Goal: Information Seeking & Learning: Learn about a topic

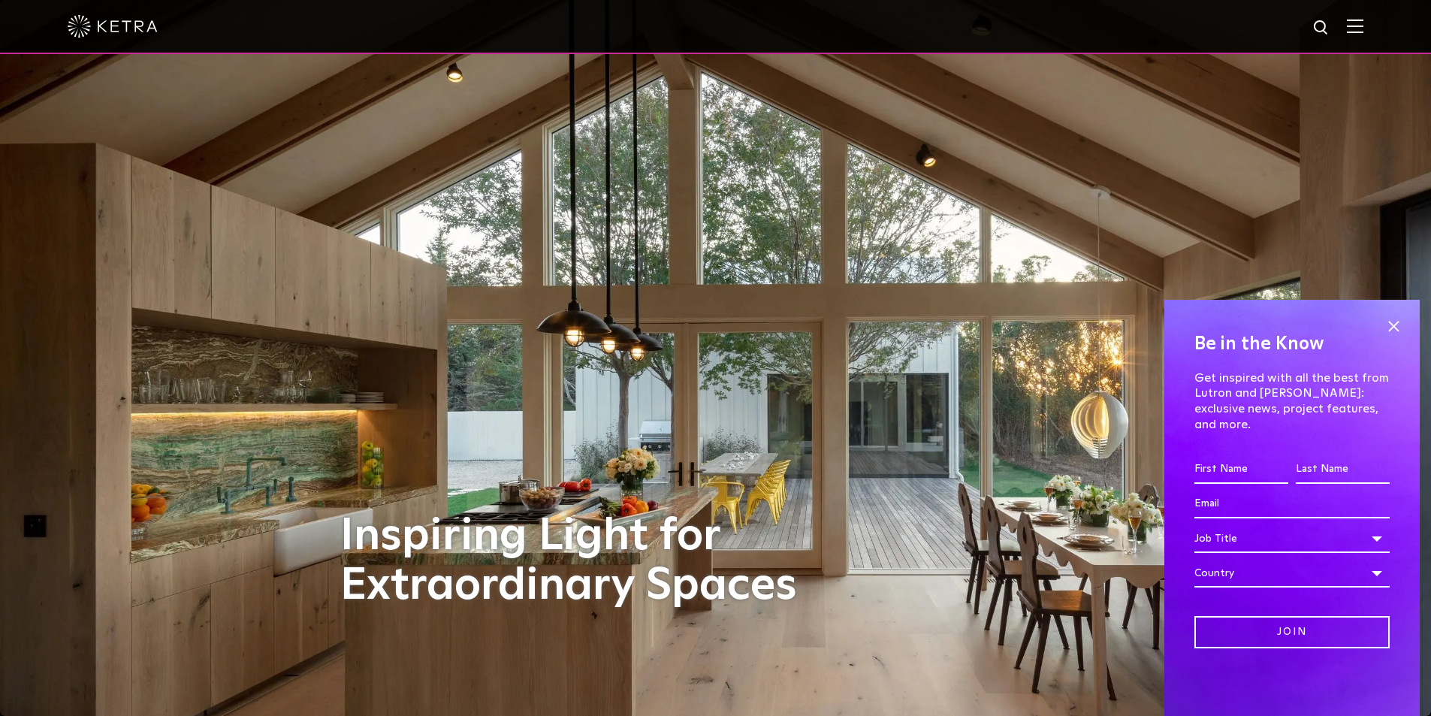
click at [1363, 32] on img at bounding box center [1354, 26] width 17 height 14
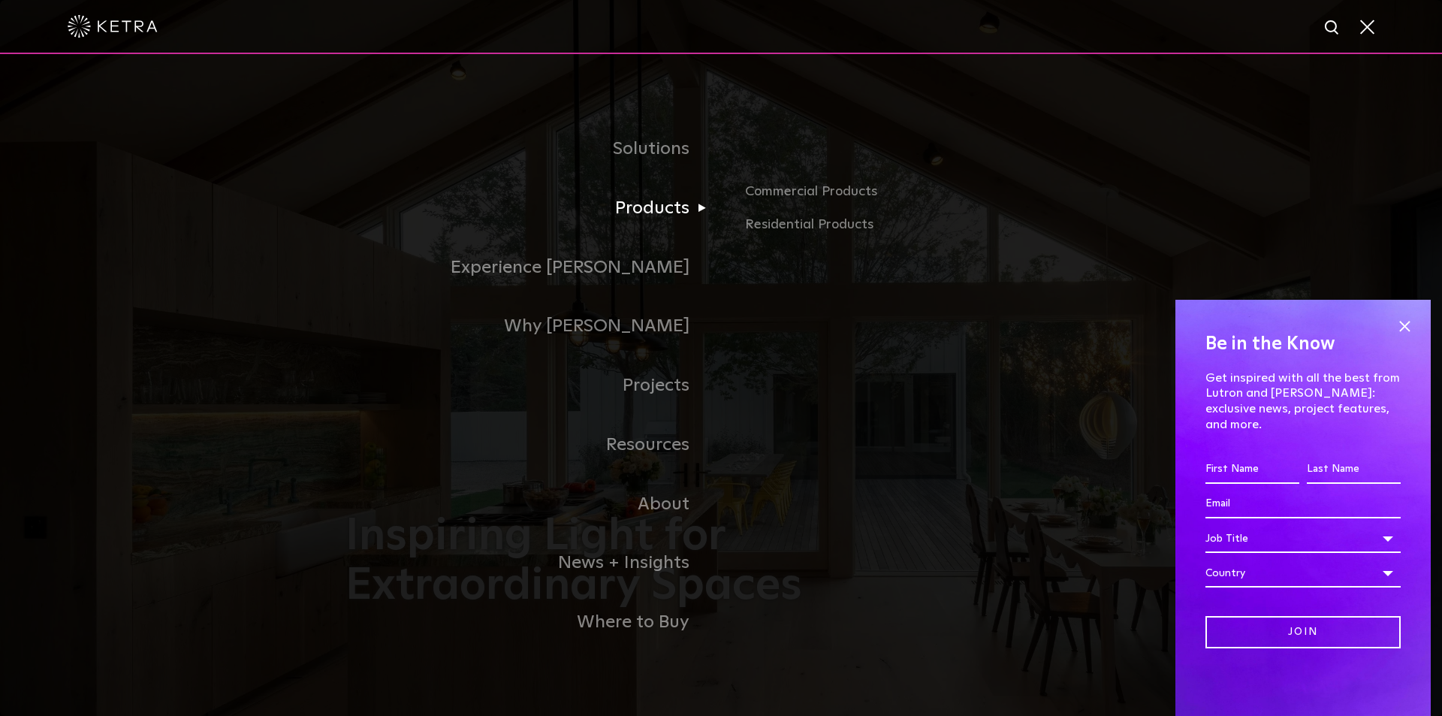
click at [656, 216] on link "Products" at bounding box center [532, 208] width 375 height 59
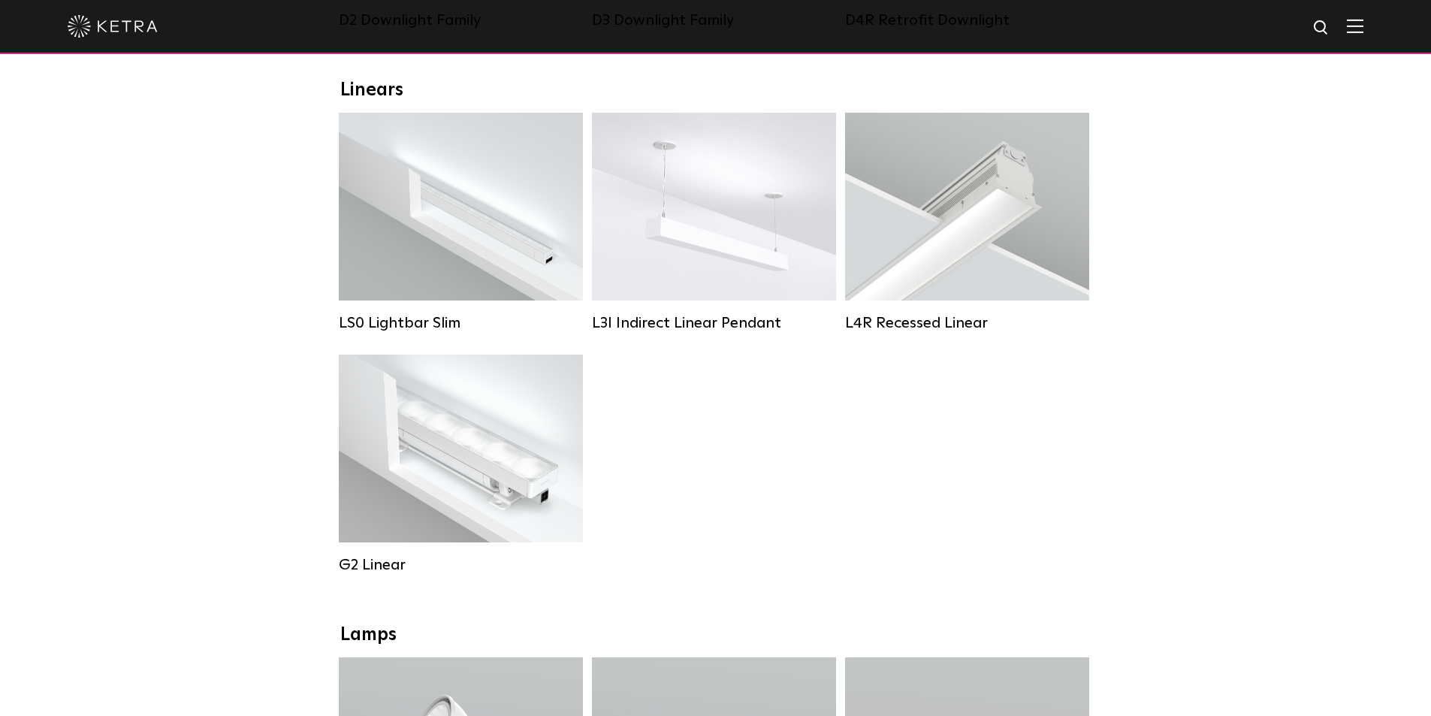
scroll to position [516, 0]
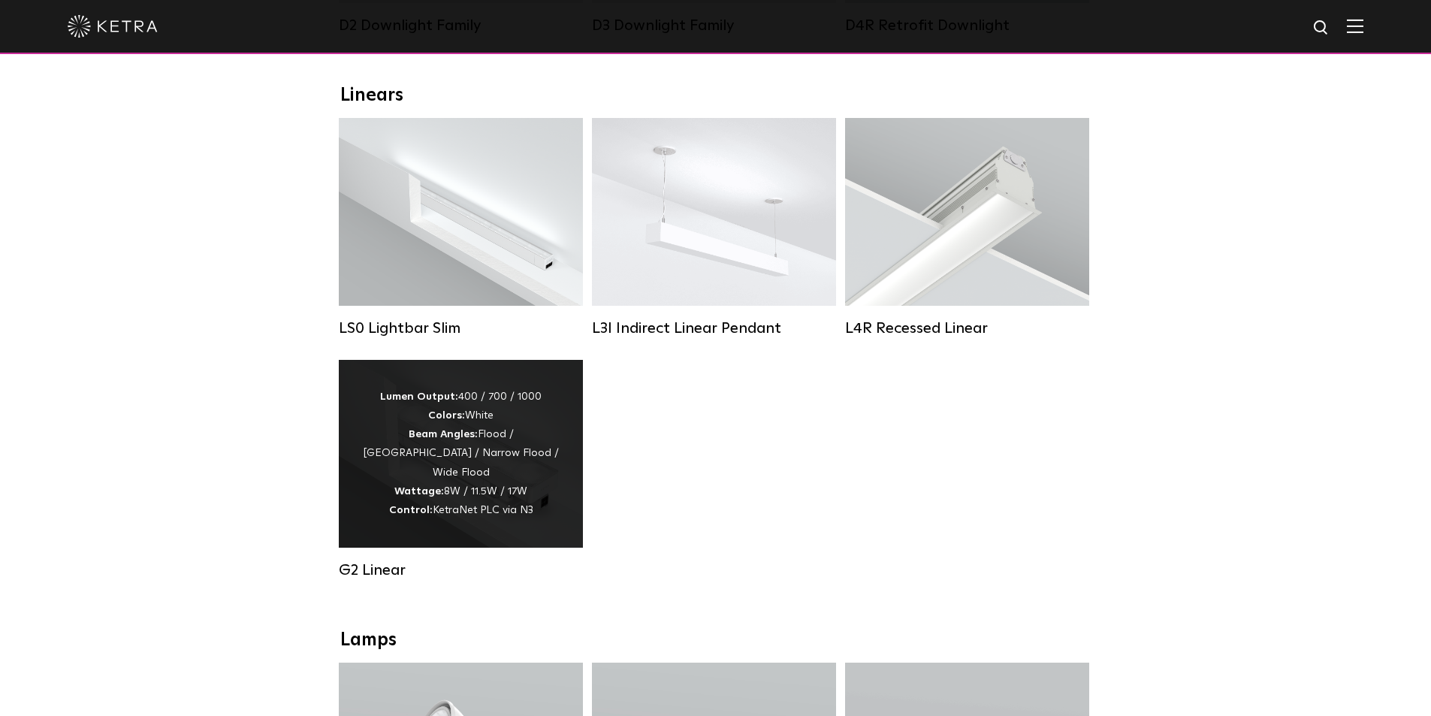
click at [489, 508] on div "Lumen Output: 400 / 700 / 1000 Colors: White Beam Angles: Flood / Graze / Narro…" at bounding box center [460, 453] width 199 height 132
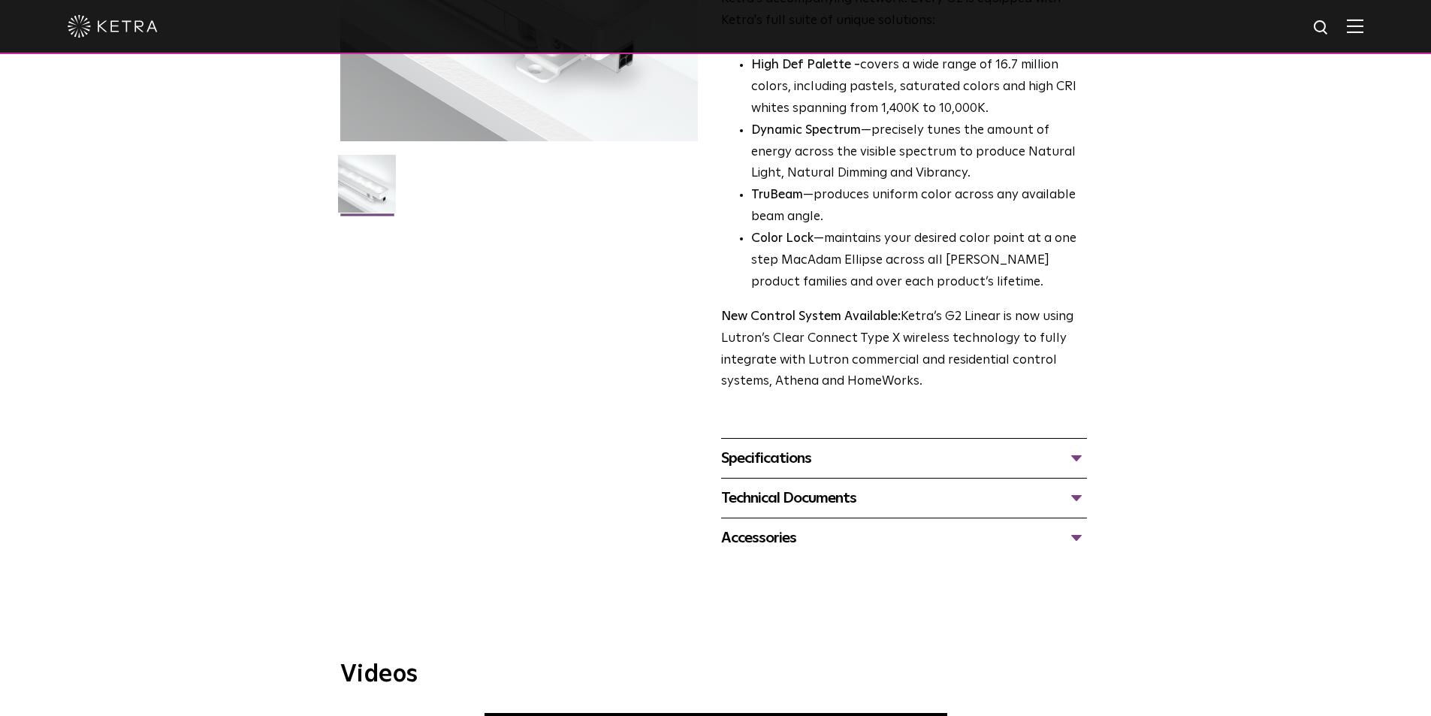
scroll to position [348, 0]
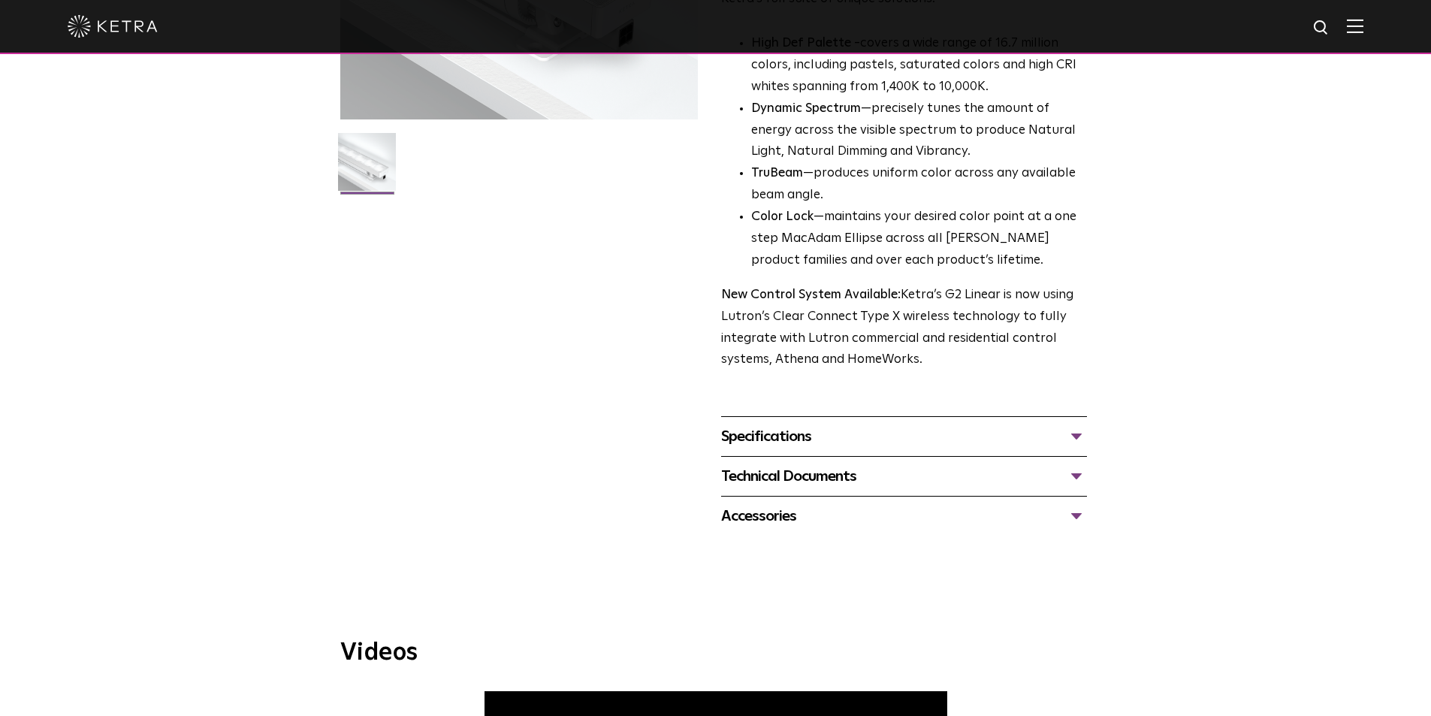
click at [958, 445] on div "Specifications" at bounding box center [904, 436] width 366 height 24
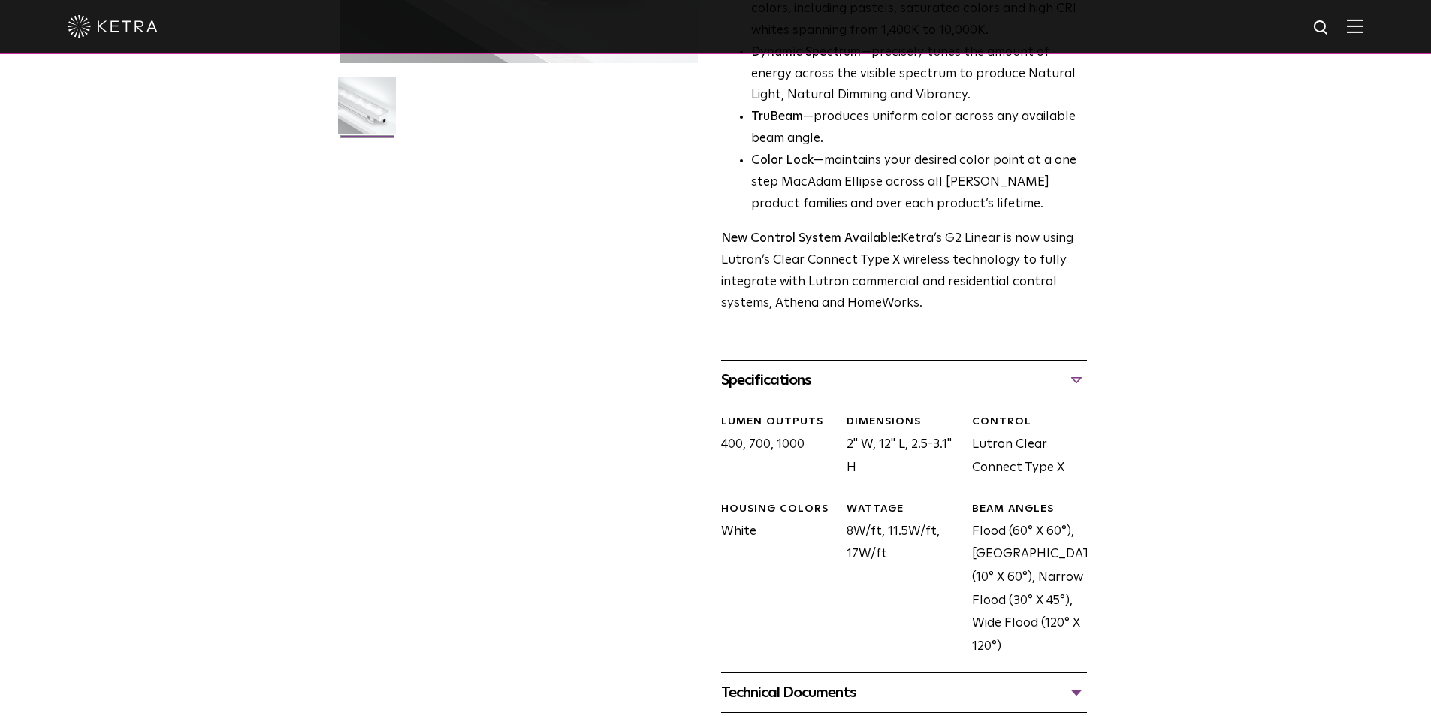
scroll to position [584, 0]
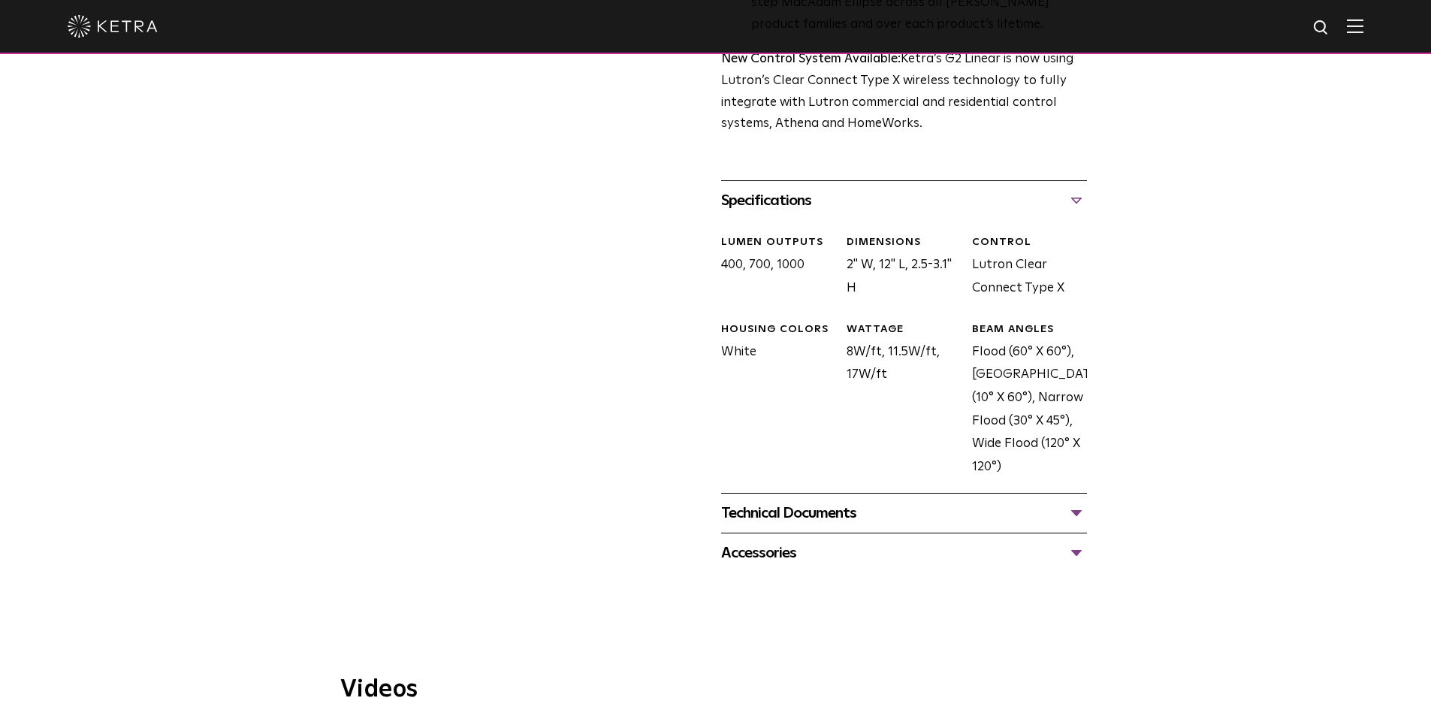
click at [1044, 521] on div "Technical Documents" at bounding box center [904, 513] width 366 height 24
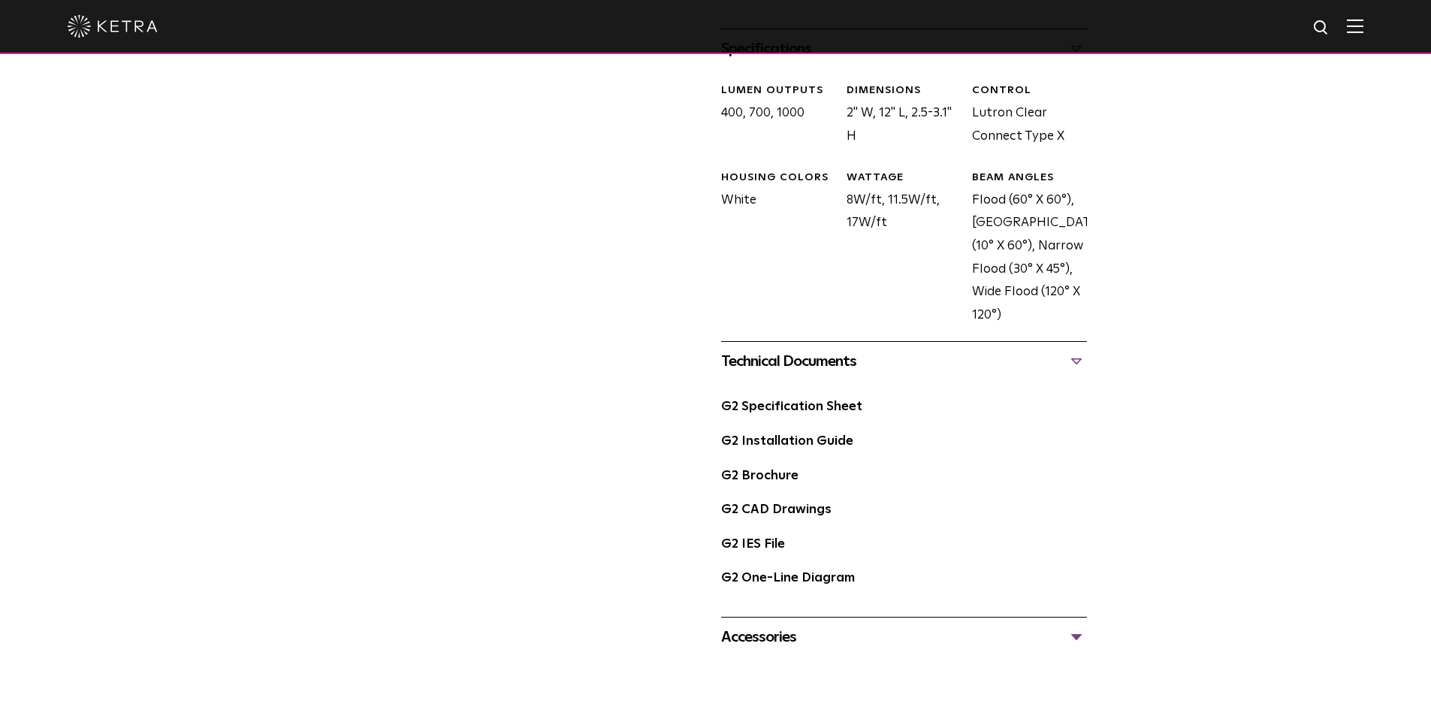
scroll to position [740, 0]
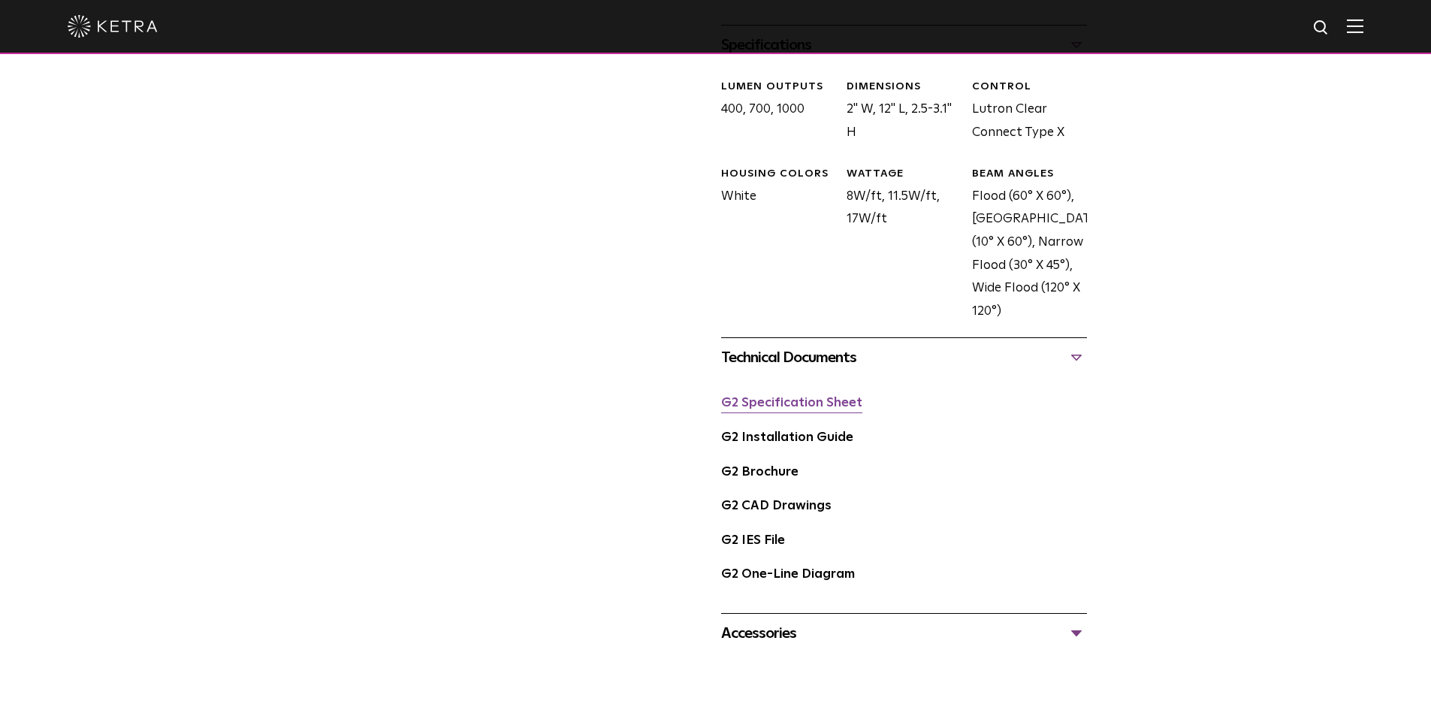
click at [832, 409] on link "G2 Specification Sheet" at bounding box center [791, 403] width 141 height 13
